Goal: Task Accomplishment & Management: Complete application form

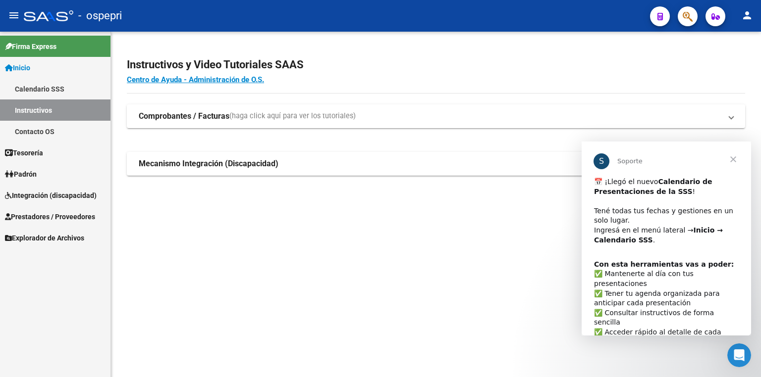
click at [60, 197] on span "Integración (discapacidad)" at bounding box center [51, 195] width 92 height 11
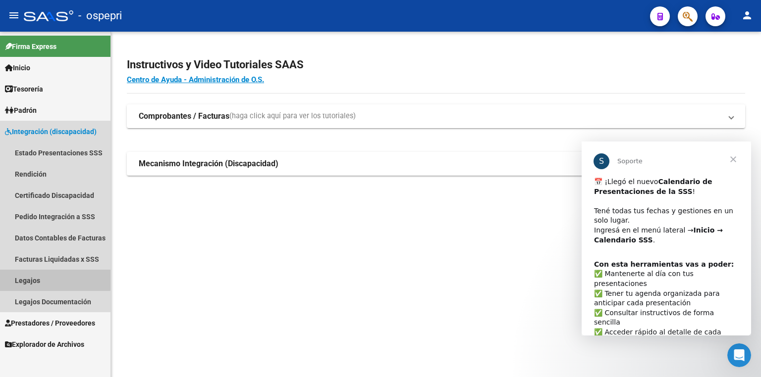
click at [46, 279] on link "Legajos" at bounding box center [55, 280] width 110 height 21
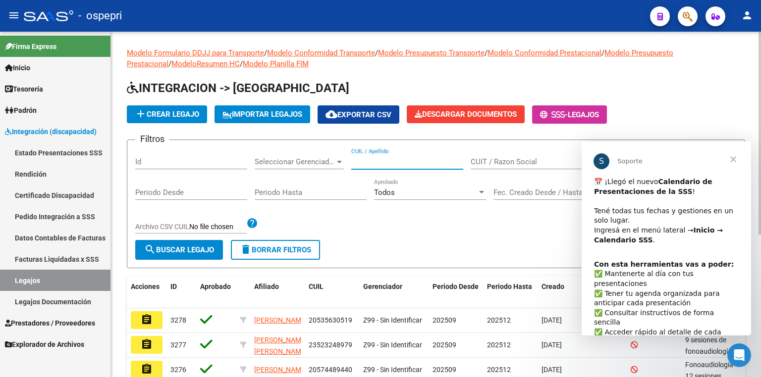
click at [384, 163] on input "CUIL / Apellido" at bounding box center [407, 161] width 112 height 9
click at [400, 160] on input "CUIL / Apellido" at bounding box center [407, 161] width 112 height 9
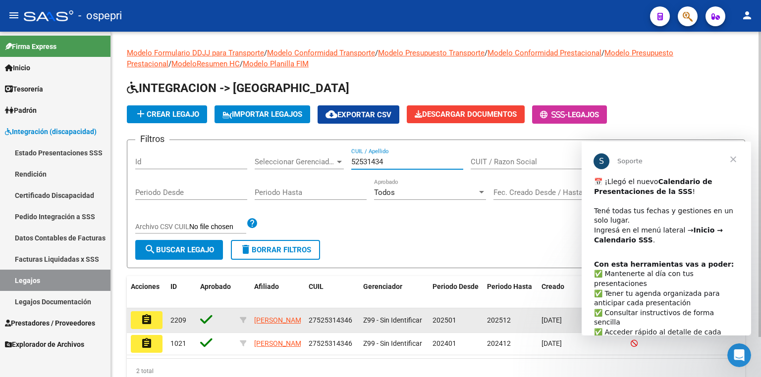
type input "52531434"
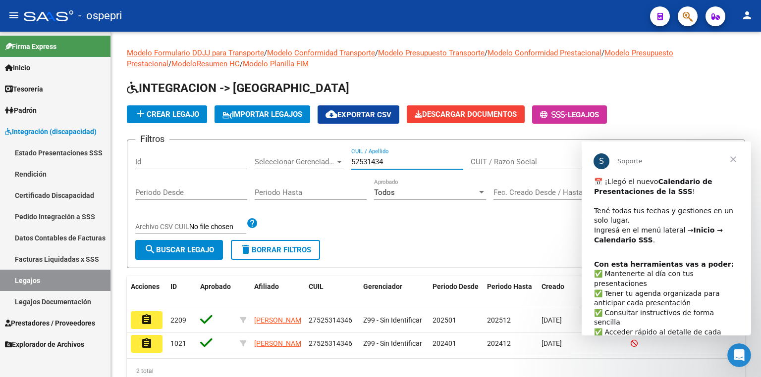
click at [149, 320] on mat-icon "assignment" at bounding box center [147, 320] width 12 height 12
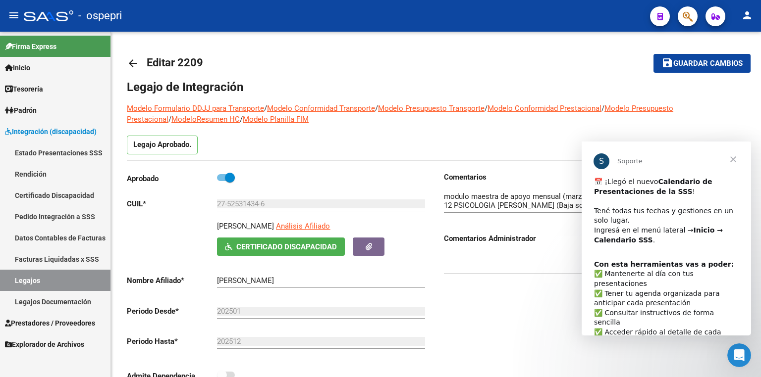
click at [733, 158] on span "Cerrar" at bounding box center [733, 160] width 36 height 36
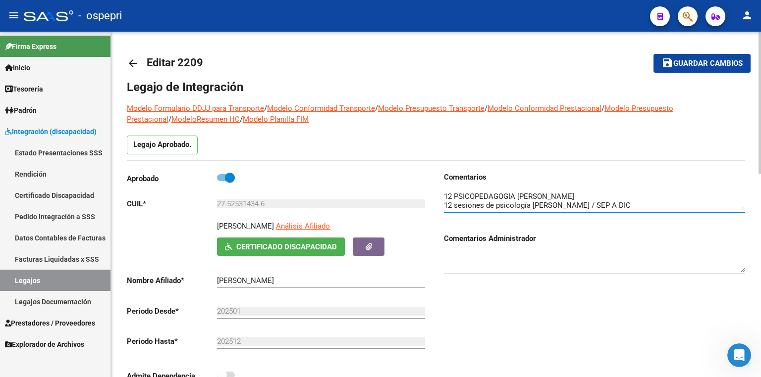
scroll to position [36, 0]
drag, startPoint x: 453, startPoint y: 205, endPoint x: 443, endPoint y: 205, distance: 9.9
click at [443, 205] on div "Comentarios Comentarios Administrador" at bounding box center [590, 284] width 309 height 224
drag, startPoint x: 618, startPoint y: 204, endPoint x: 607, endPoint y: 205, distance: 10.9
click at [607, 205] on textarea at bounding box center [594, 201] width 301 height 20
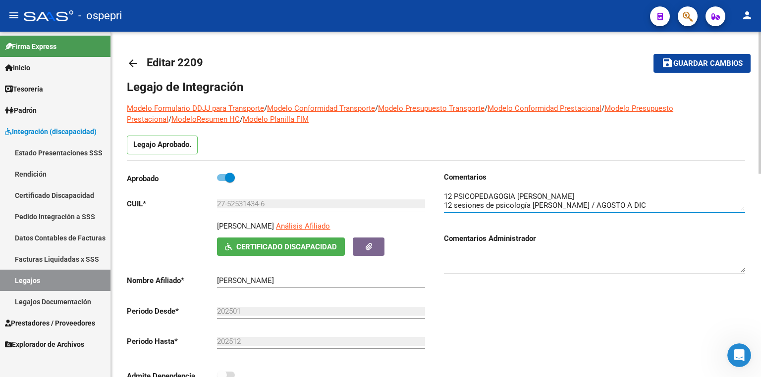
type textarea "modulo maestra de apoyo mensual (marzo a dic) [PERSON_NAME] 12 PSICOLOGIA [PERS…"
click at [694, 59] on span "Guardar cambios" at bounding box center [707, 63] width 69 height 9
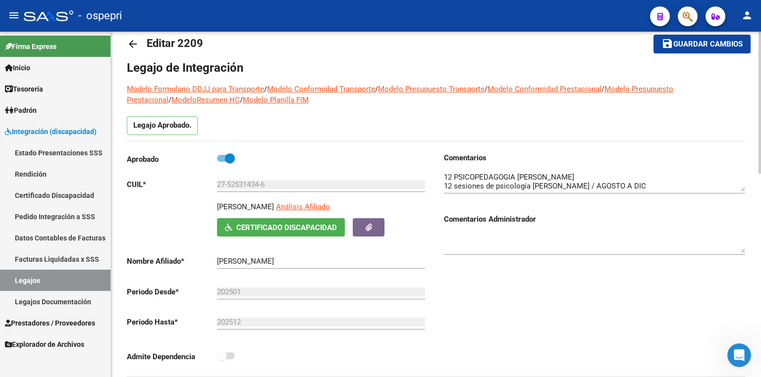
scroll to position [0, 0]
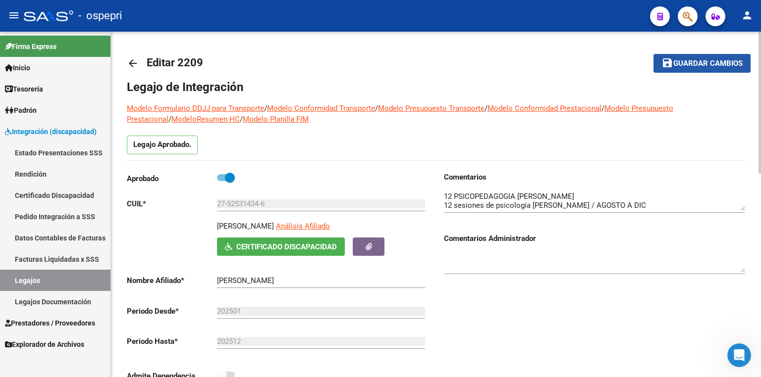
click at [697, 63] on span "Guardar cambios" at bounding box center [707, 63] width 69 height 9
